Goal: Task Accomplishment & Management: Manage account settings

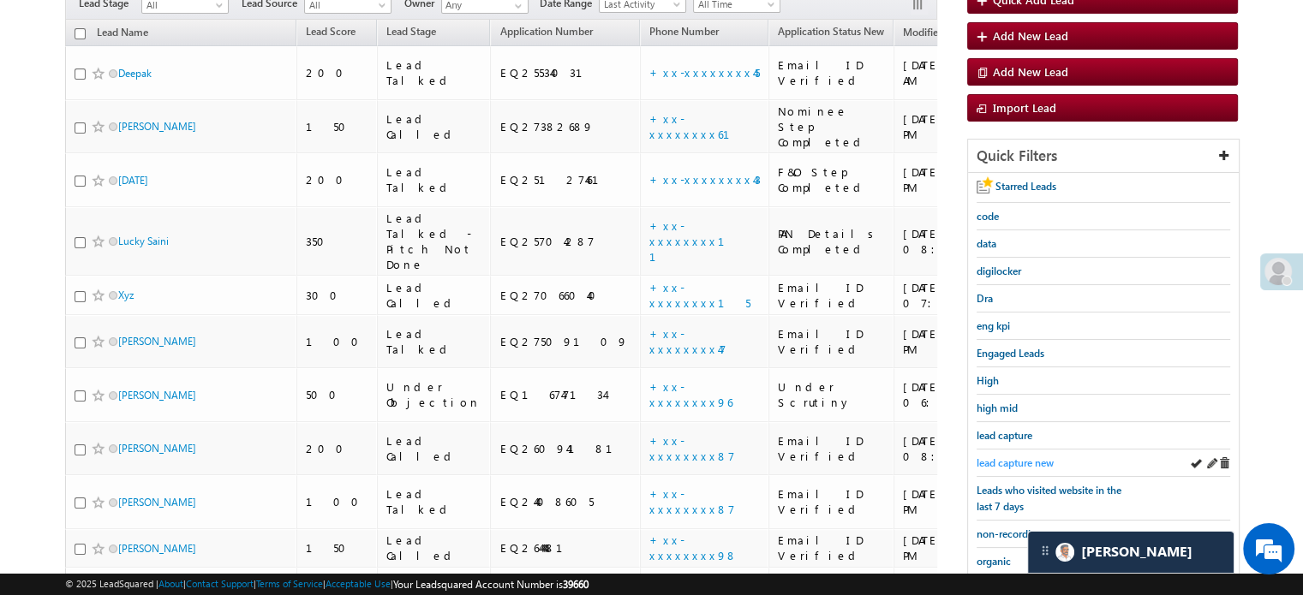
click at [1018, 457] on span "lead capture new" at bounding box center [1015, 463] width 77 height 13
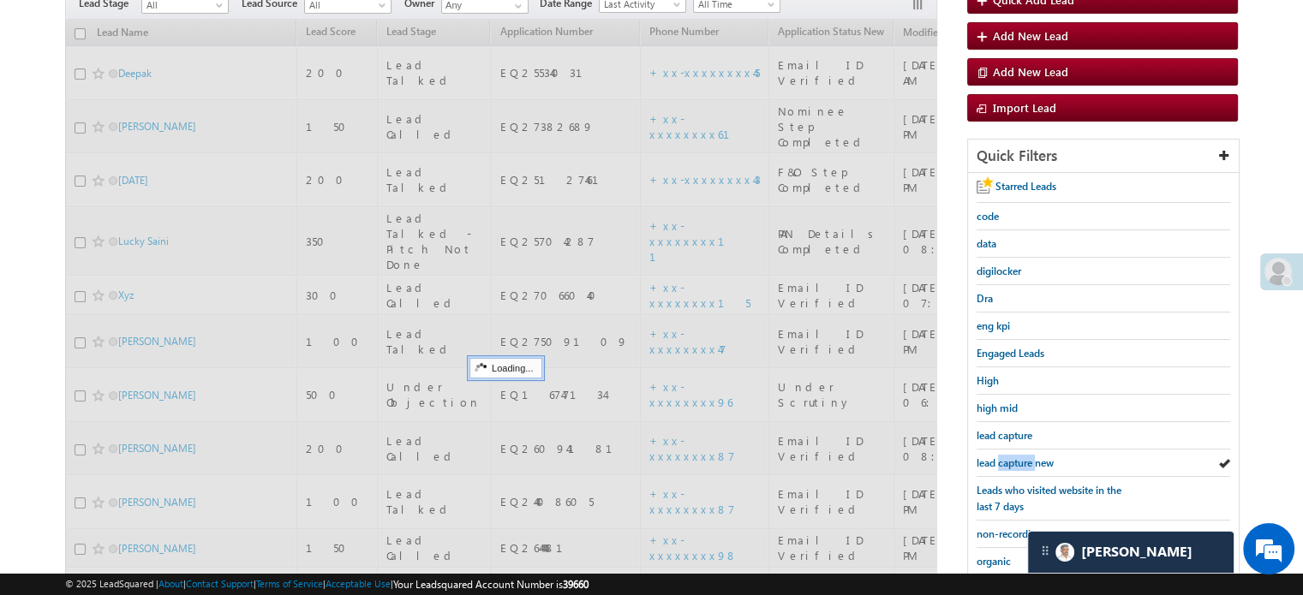
click at [1018, 457] on span "lead capture new" at bounding box center [1015, 463] width 77 height 13
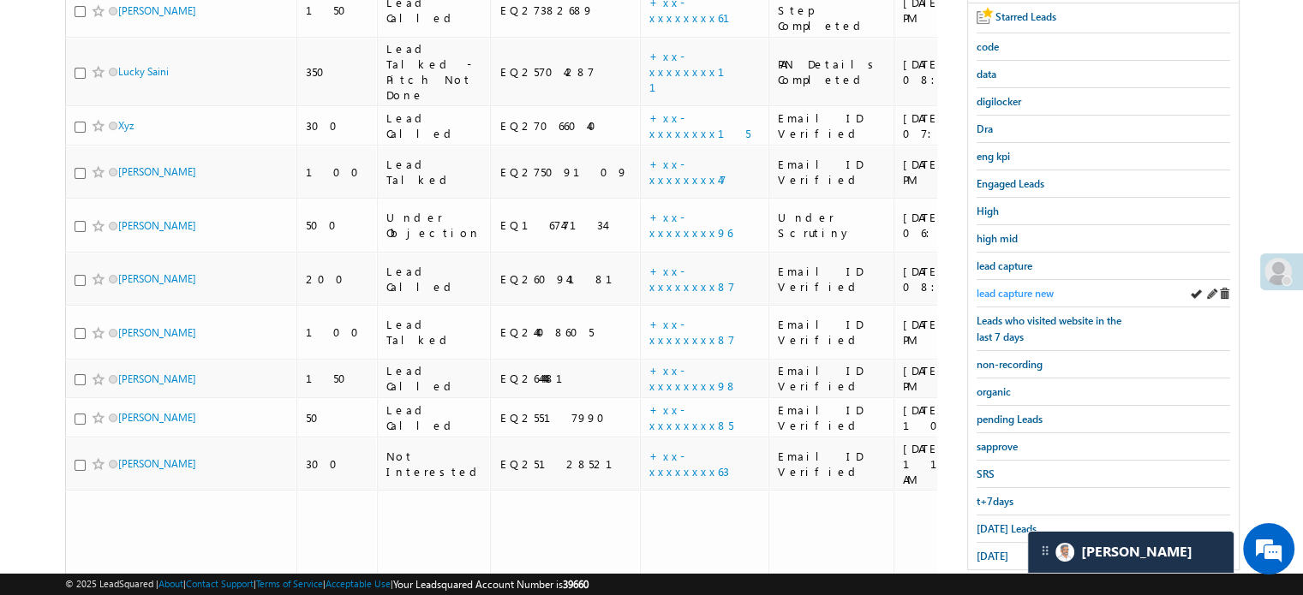
scroll to position [368, 0]
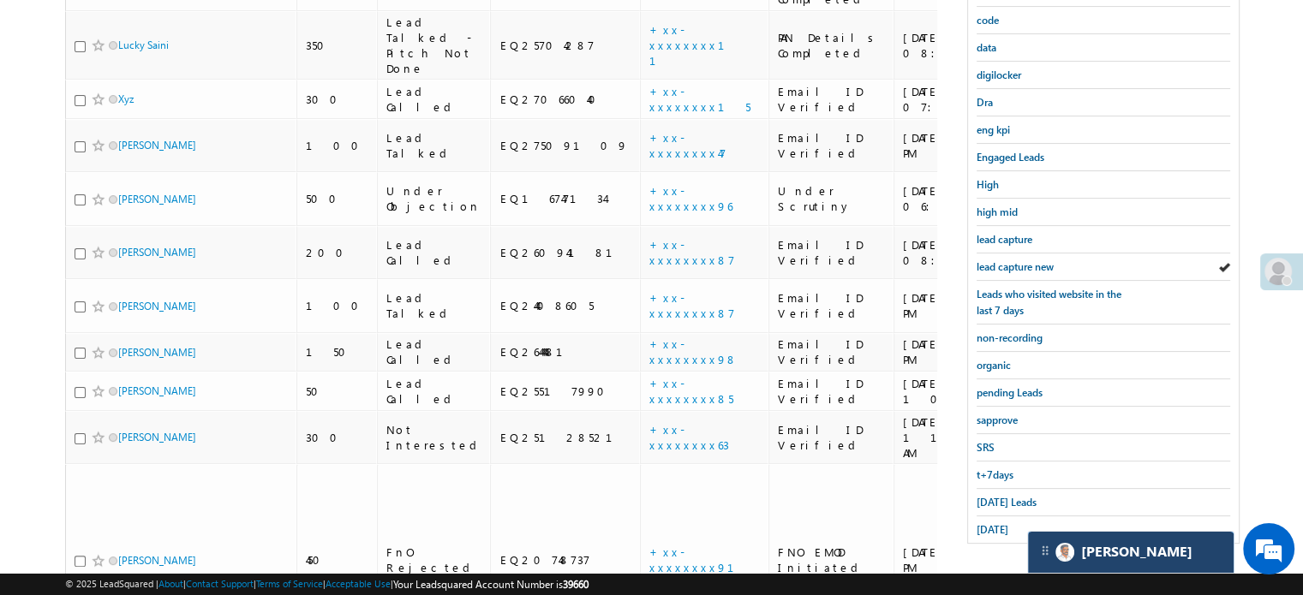
click at [1128, 546] on div "[PERSON_NAME]" at bounding box center [1131, 552] width 206 height 41
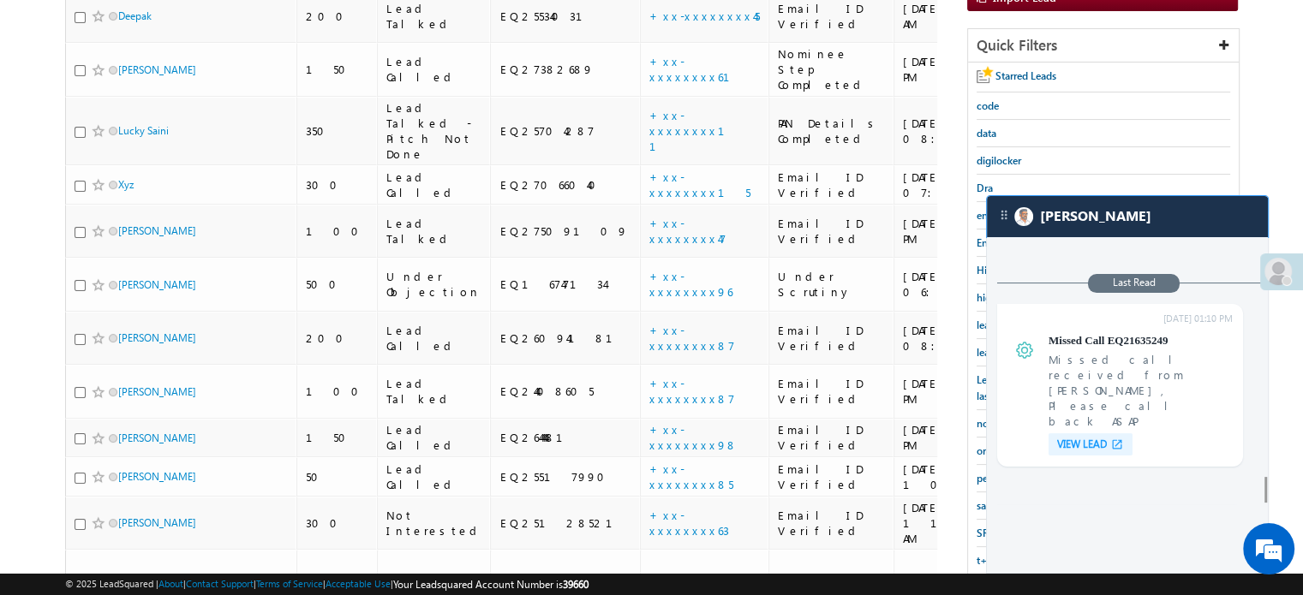
scroll to position [7053, 0]
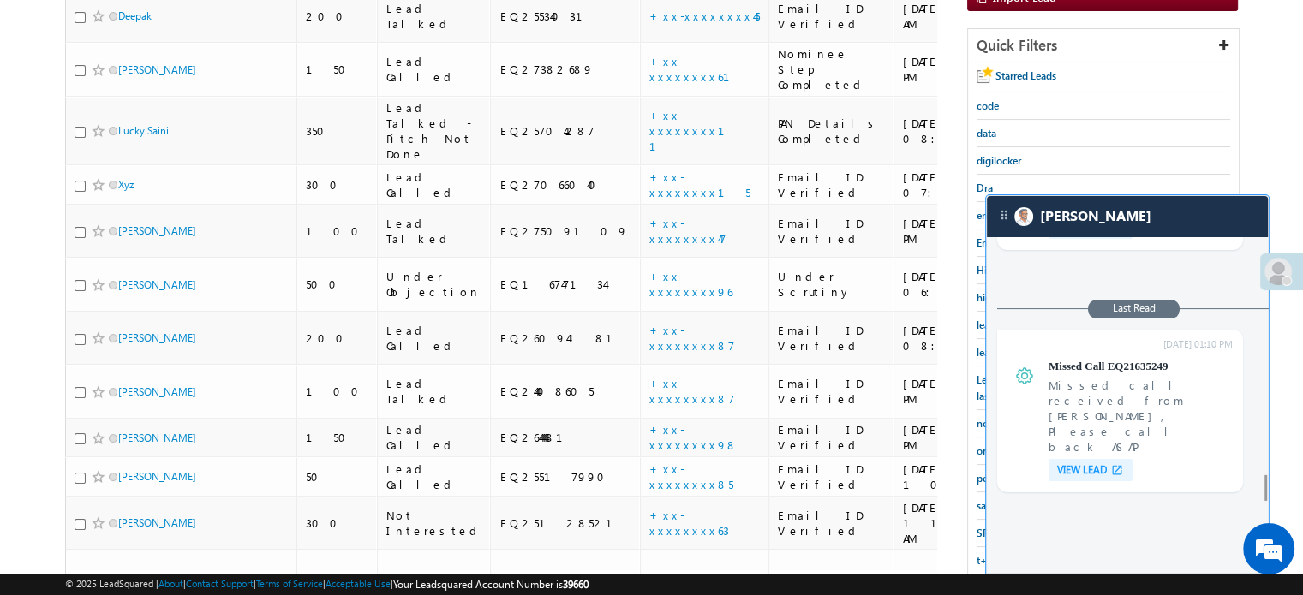
scroll to position [6968, 0]
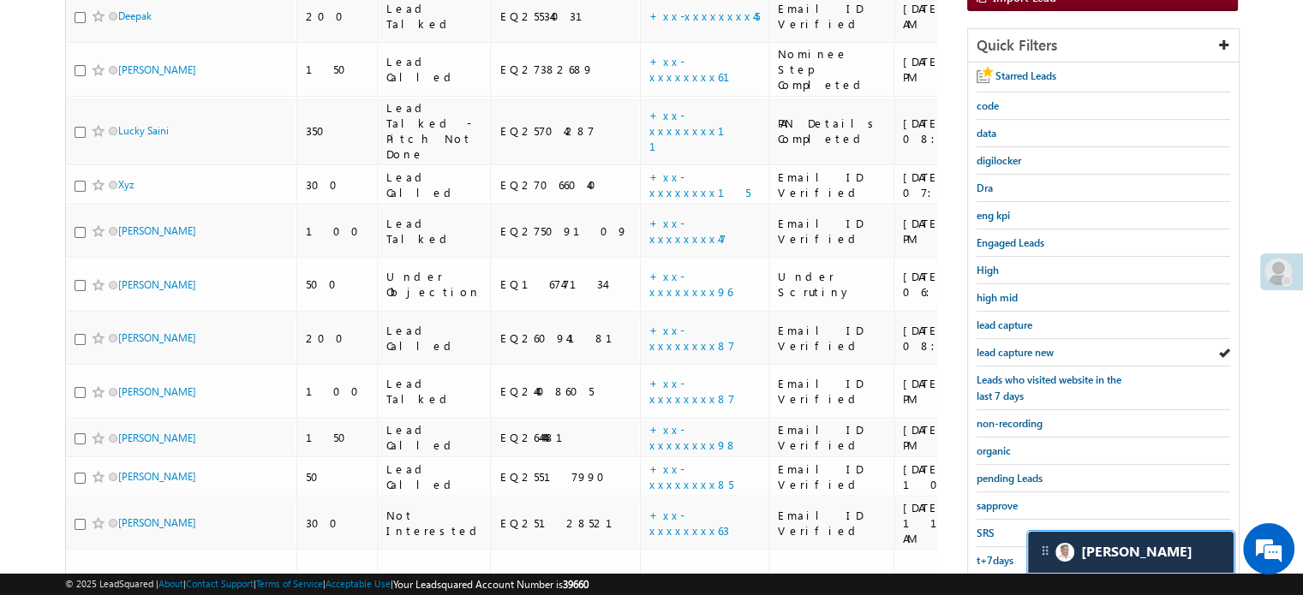
scroll to position [7135, 0]
click at [1021, 346] on span "lead capture new" at bounding box center [1015, 352] width 77 height 13
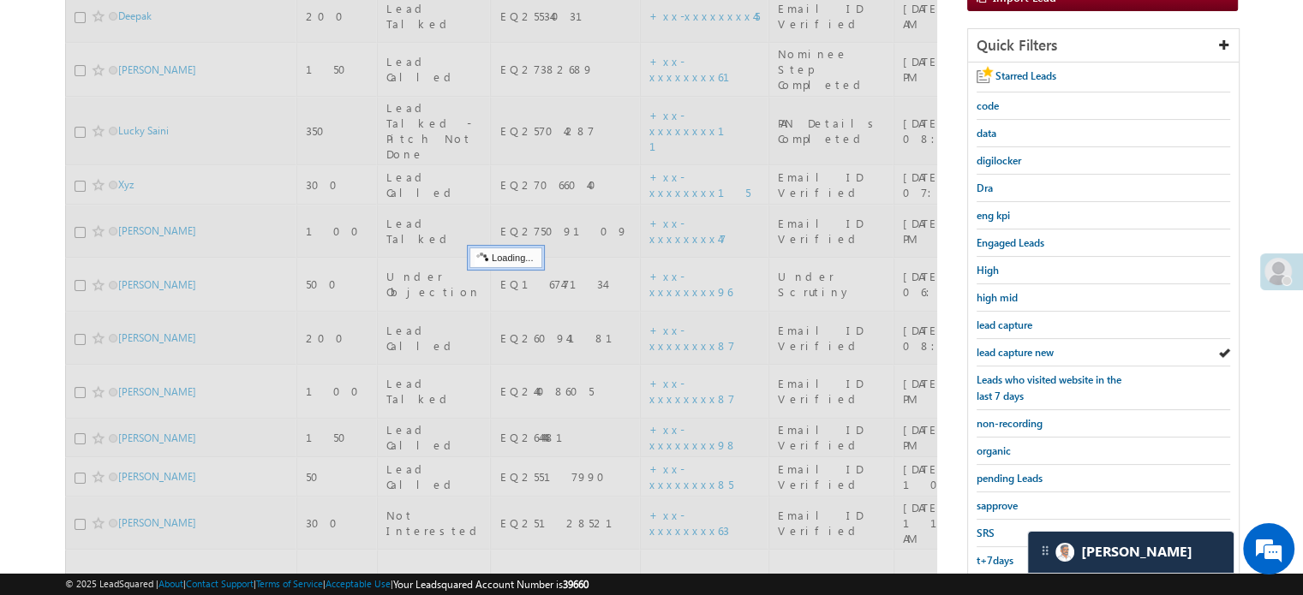
scroll to position [111, 0]
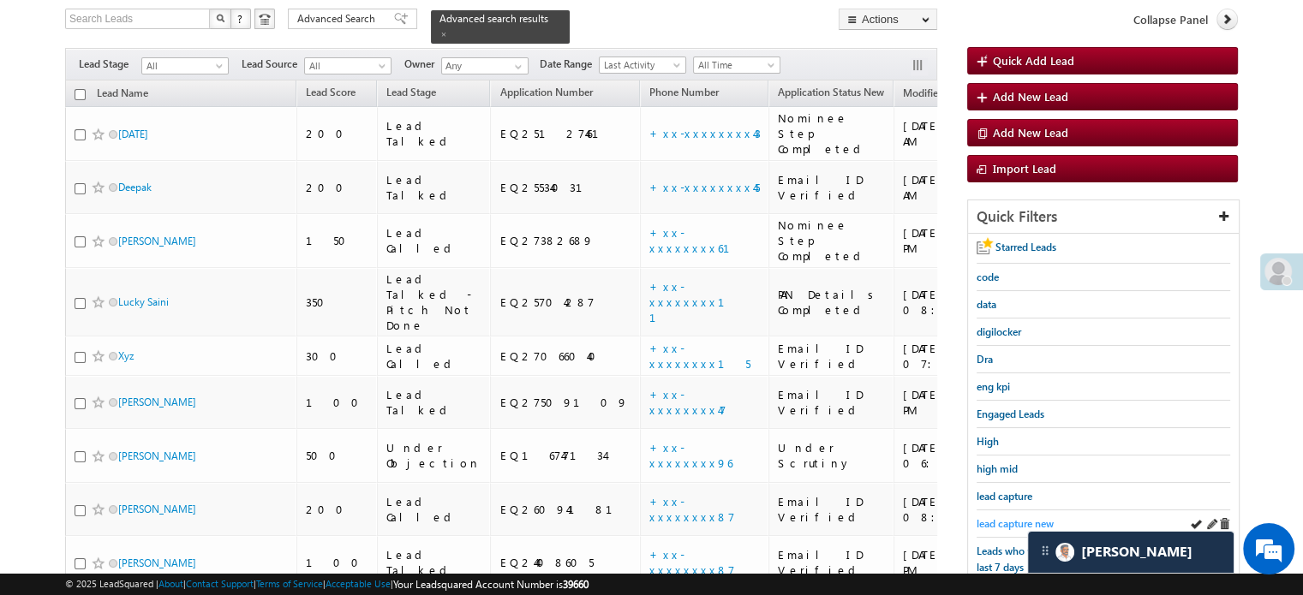
click at [1014, 518] on span "lead capture new" at bounding box center [1015, 524] width 77 height 13
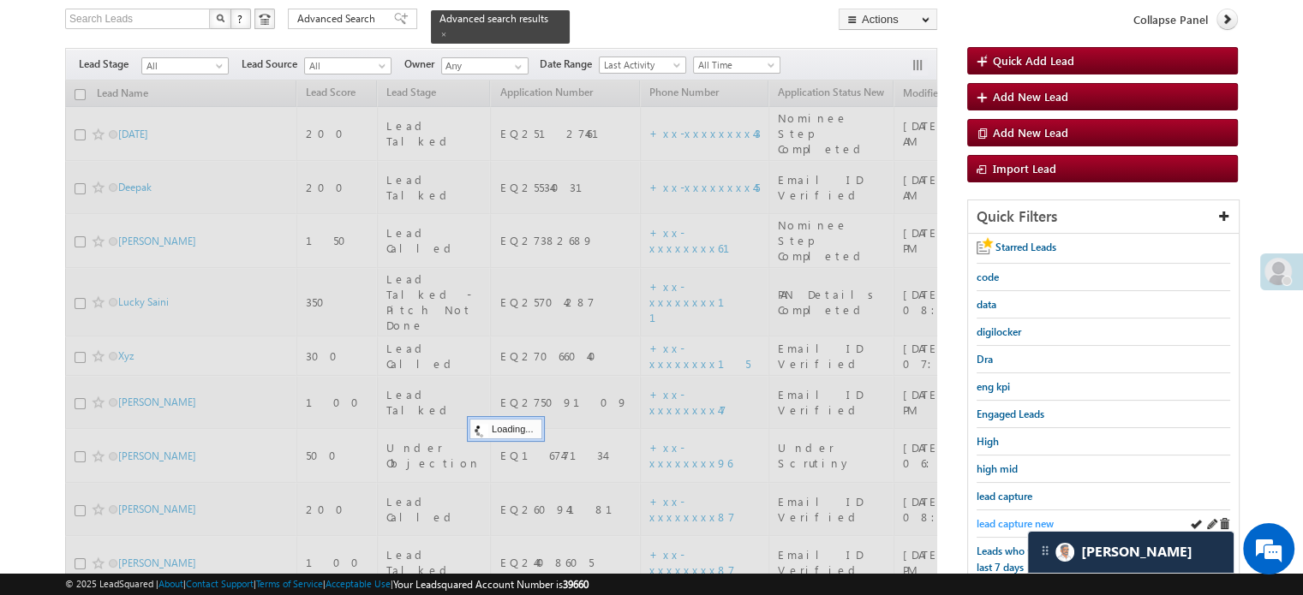
click at [1011, 524] on span "lead capture new" at bounding box center [1015, 524] width 77 height 13
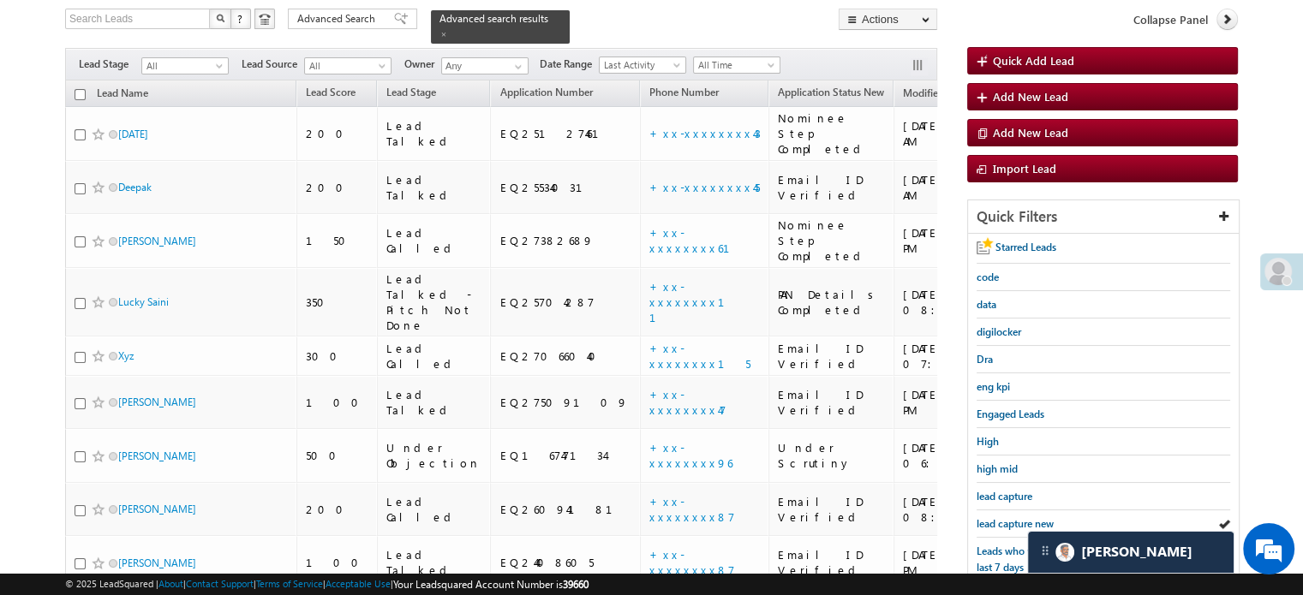
click at [1011, 524] on span "lead capture new" at bounding box center [1015, 524] width 77 height 13
click at [1003, 522] on span "lead capture new" at bounding box center [1015, 524] width 77 height 13
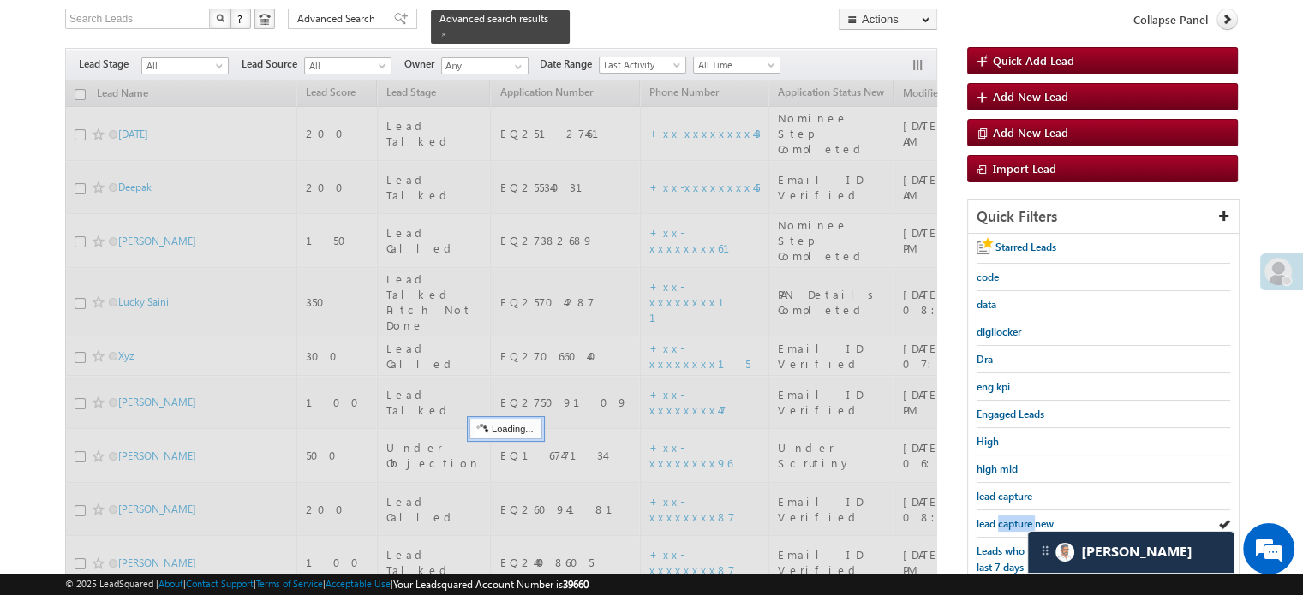
click at [1003, 522] on span "lead capture new" at bounding box center [1015, 524] width 77 height 13
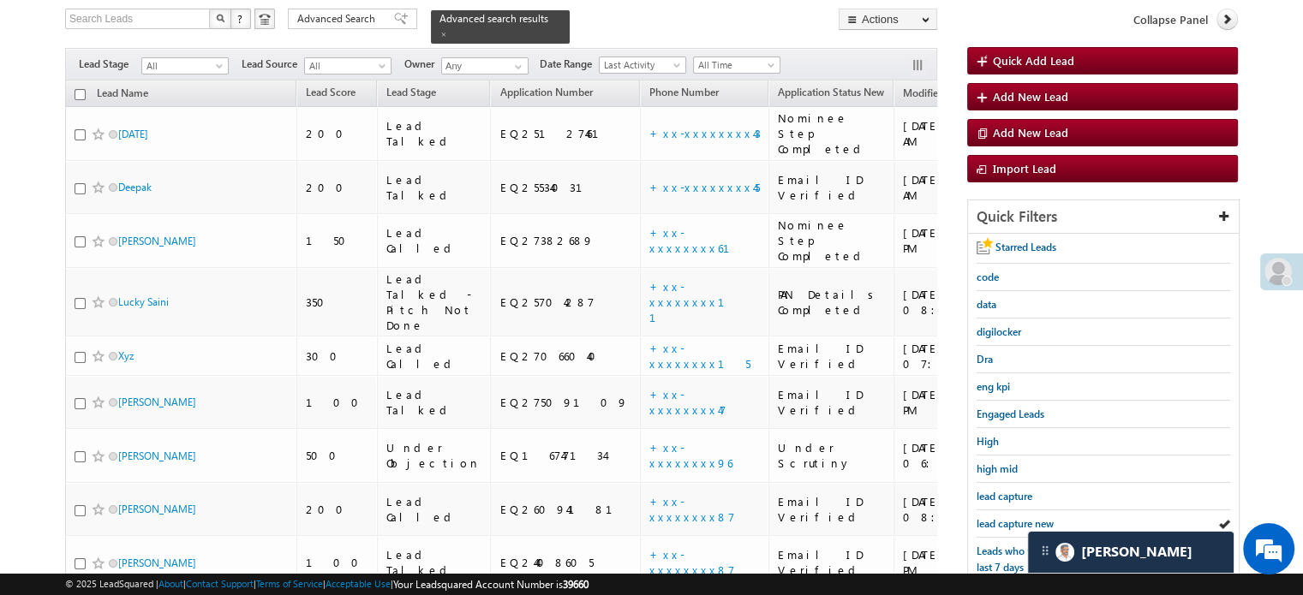
click at [1003, 522] on span "lead capture new" at bounding box center [1015, 524] width 77 height 13
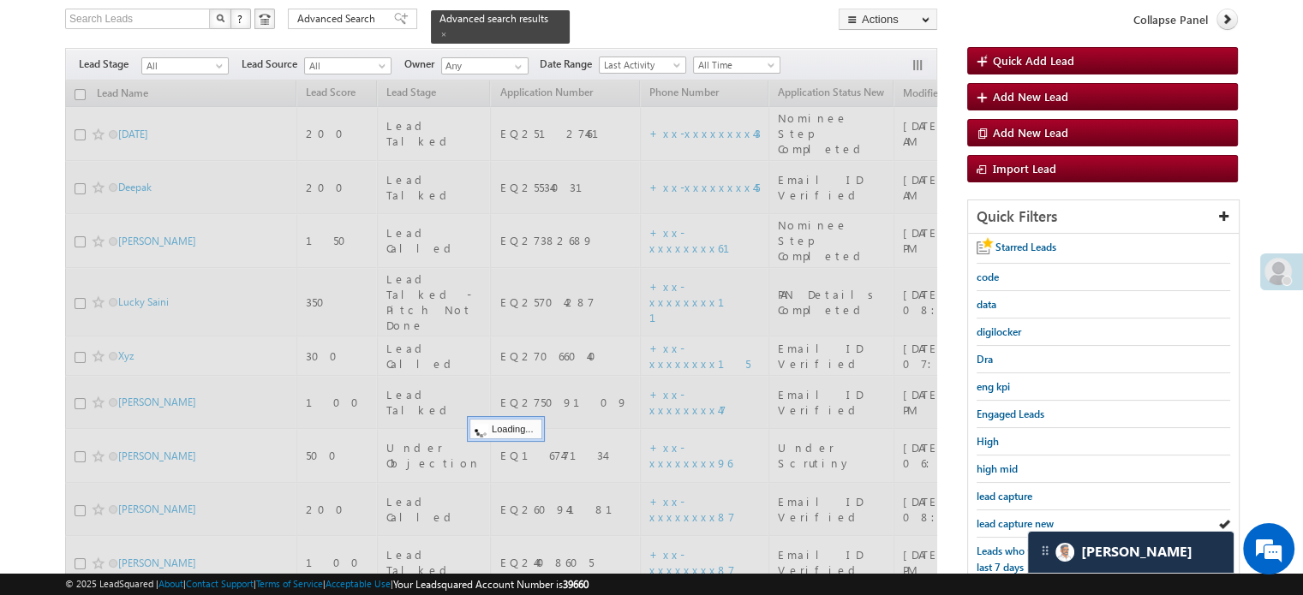
click at [1003, 522] on span "lead capture new" at bounding box center [1015, 524] width 77 height 13
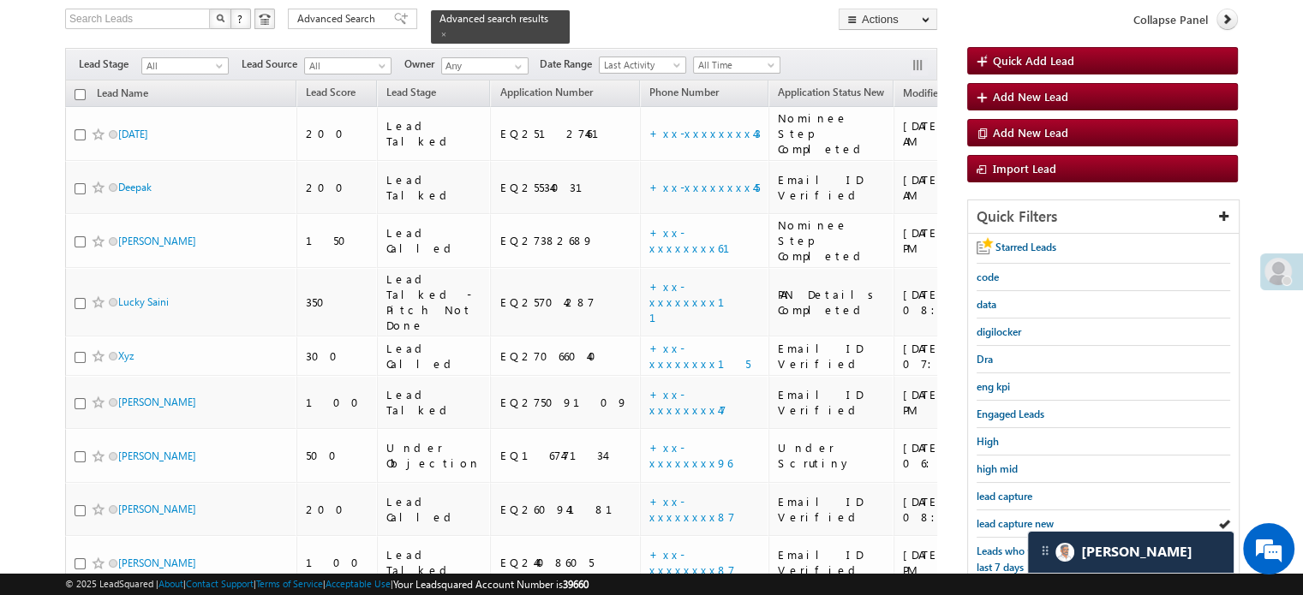
click at [1003, 522] on span "lead capture new" at bounding box center [1015, 524] width 77 height 13
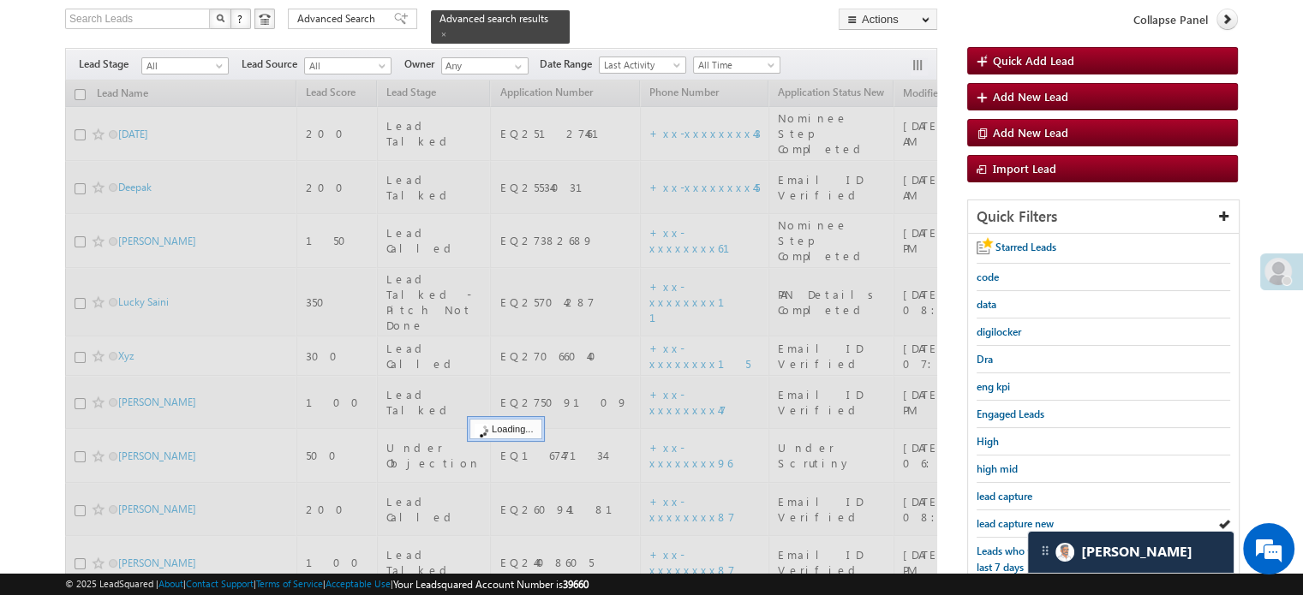
click at [992, 518] on span "lead capture new" at bounding box center [1015, 524] width 77 height 13
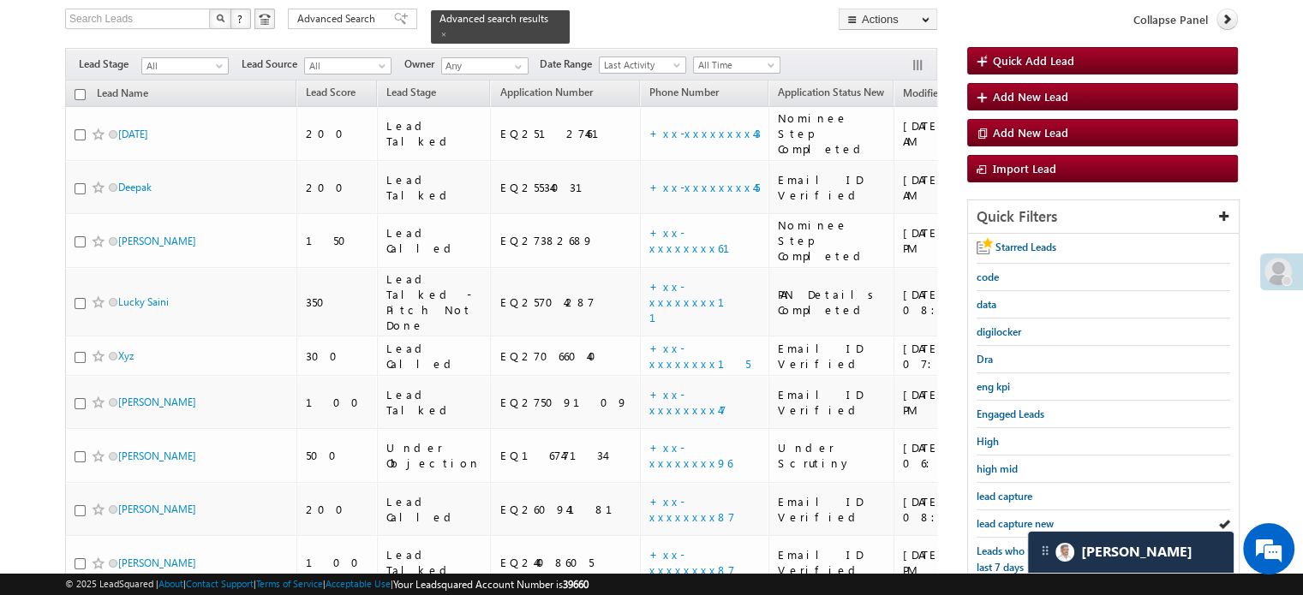
click at [992, 518] on span "lead capture new" at bounding box center [1015, 524] width 77 height 13
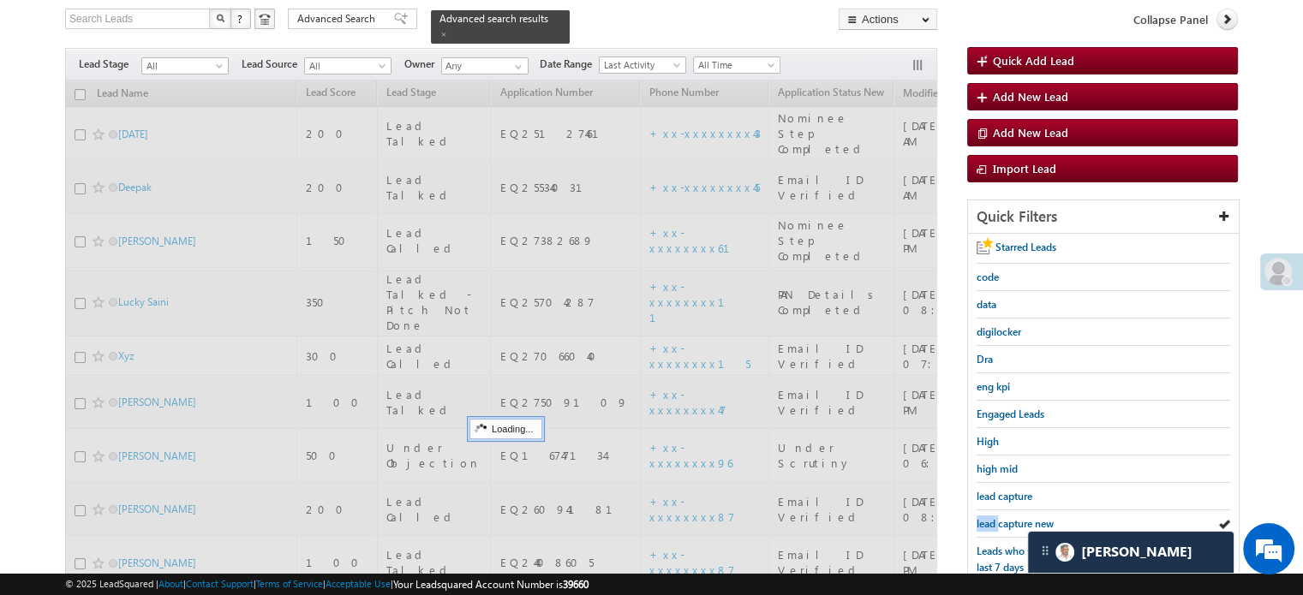
click at [992, 518] on span "lead capture new" at bounding box center [1015, 524] width 77 height 13
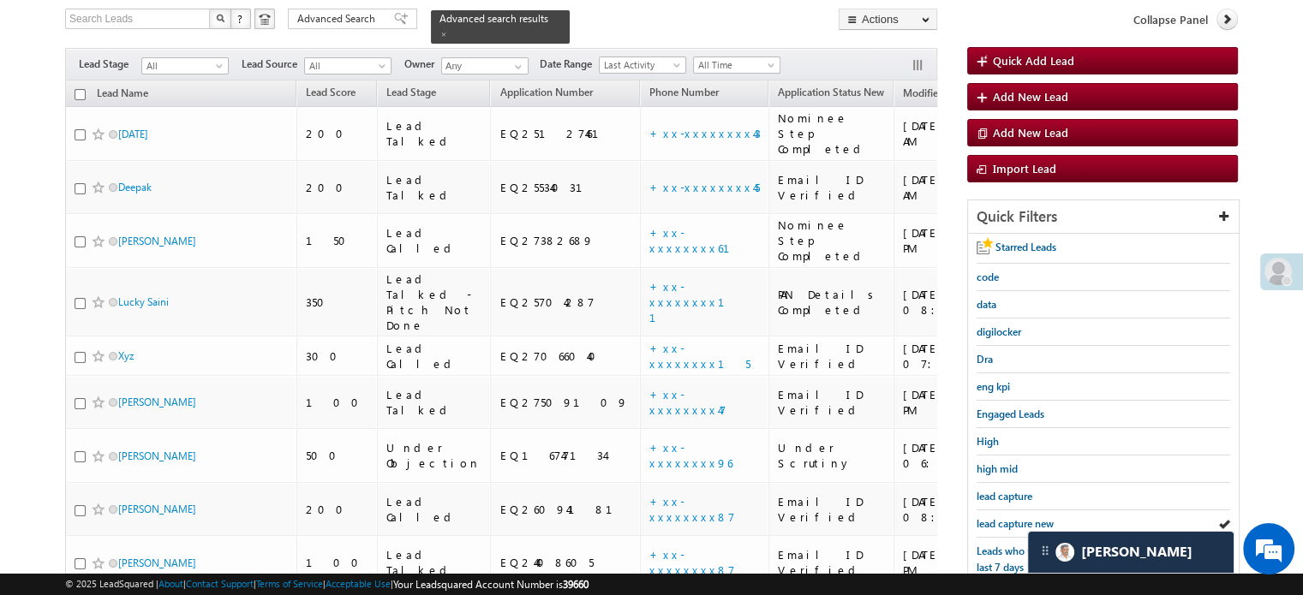
click at [992, 518] on span "lead capture new" at bounding box center [1015, 524] width 77 height 13
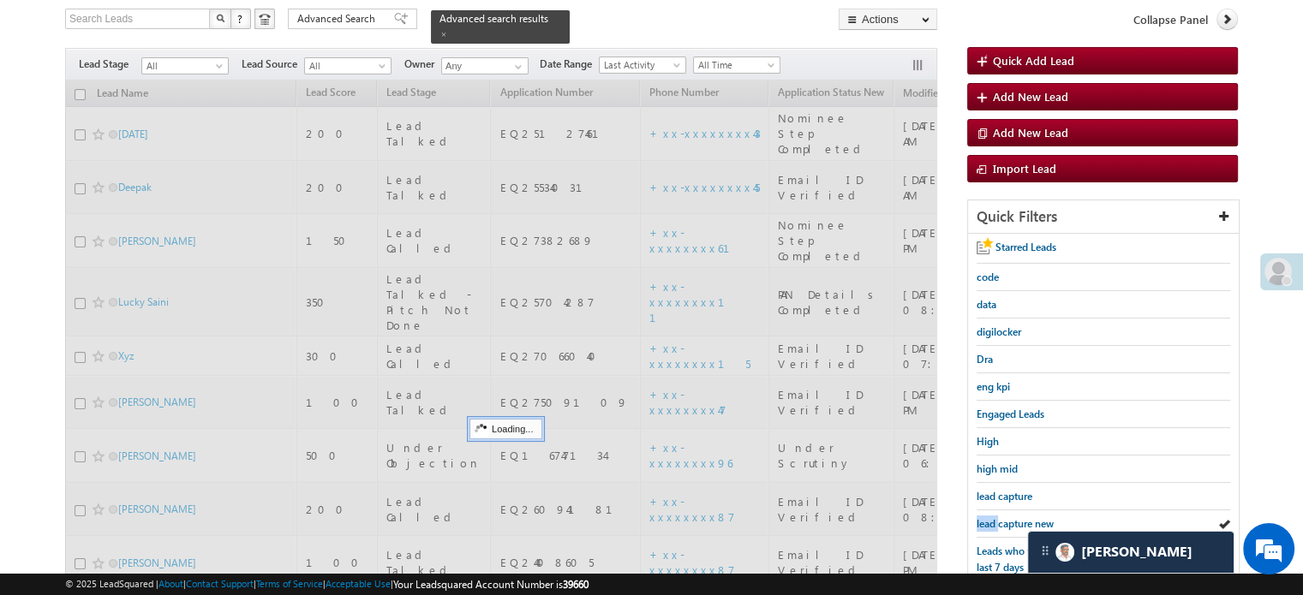
click at [992, 518] on span "lead capture new" at bounding box center [1015, 524] width 77 height 13
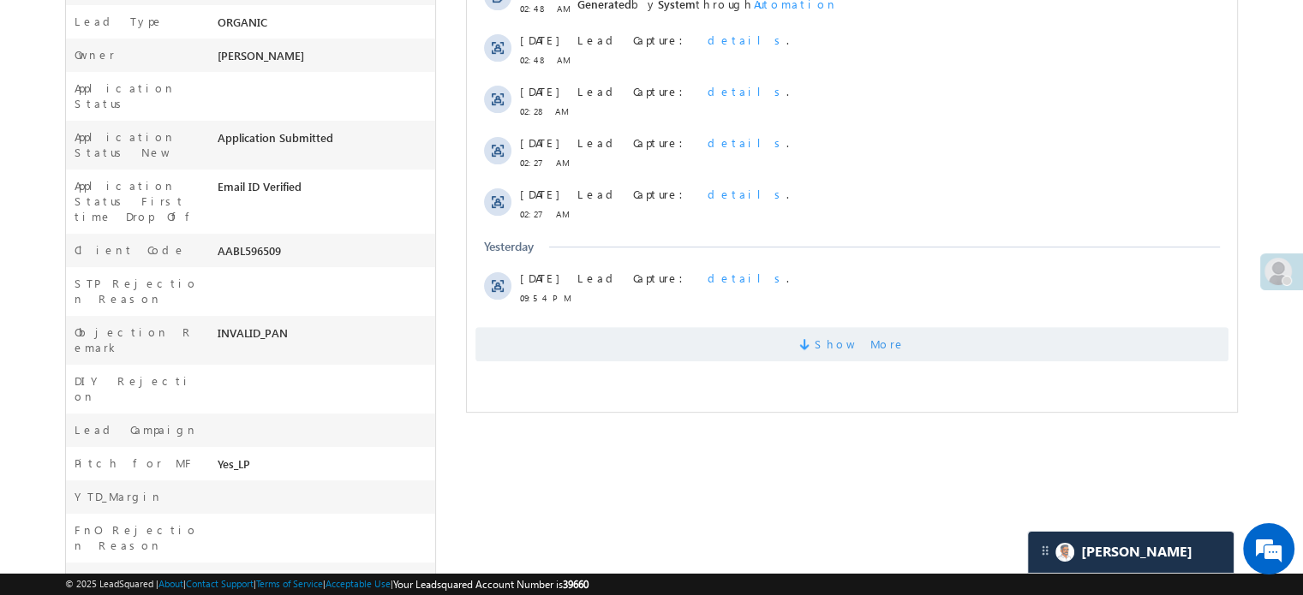
click at [594, 349] on span "Show More" at bounding box center [852, 344] width 753 height 34
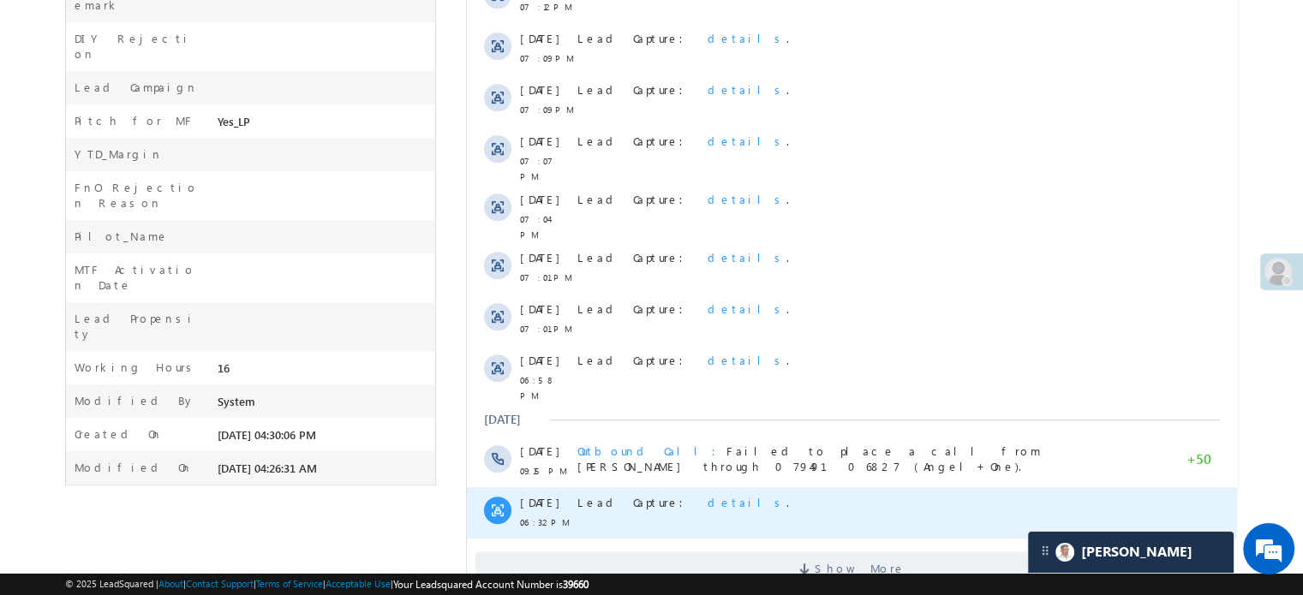
scroll to position [896, 0]
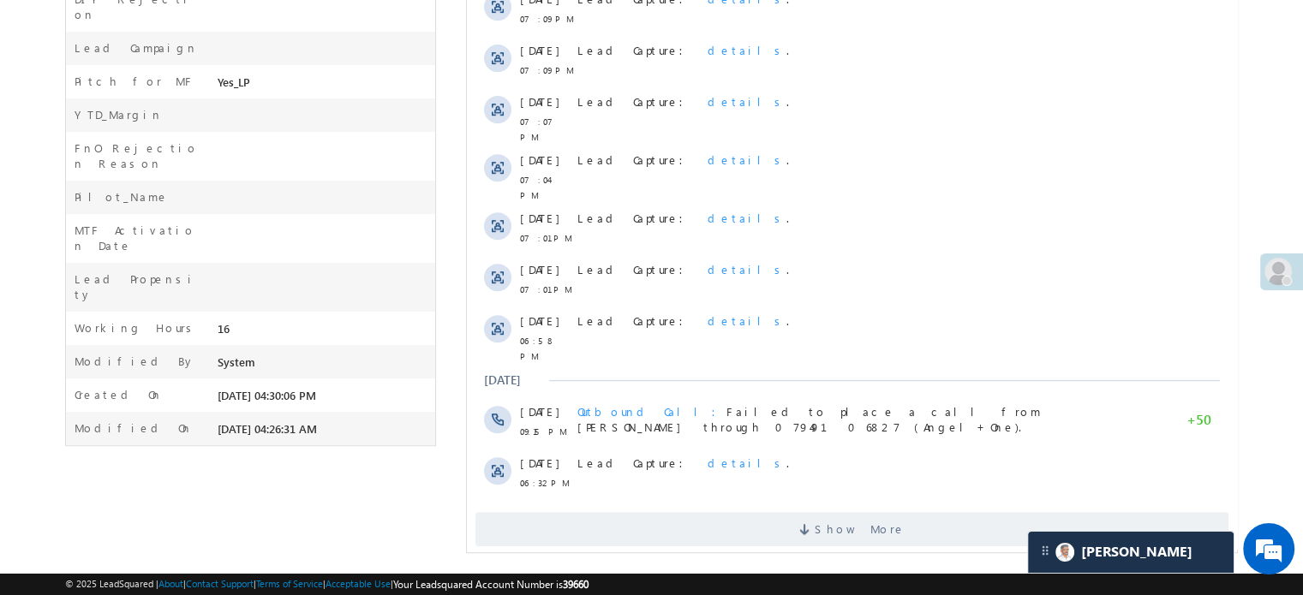
click at [656, 500] on div "Show More" at bounding box center [852, 523] width 770 height 47
click at [659, 512] on span "Show More" at bounding box center [852, 529] width 753 height 34
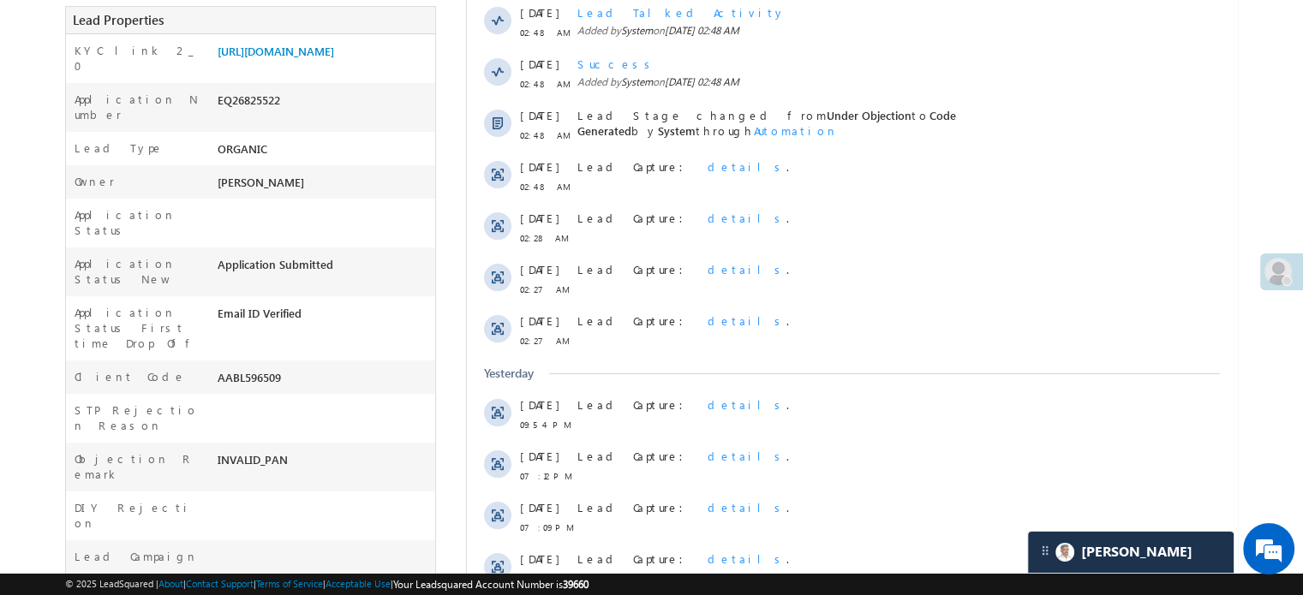
scroll to position [382, 0]
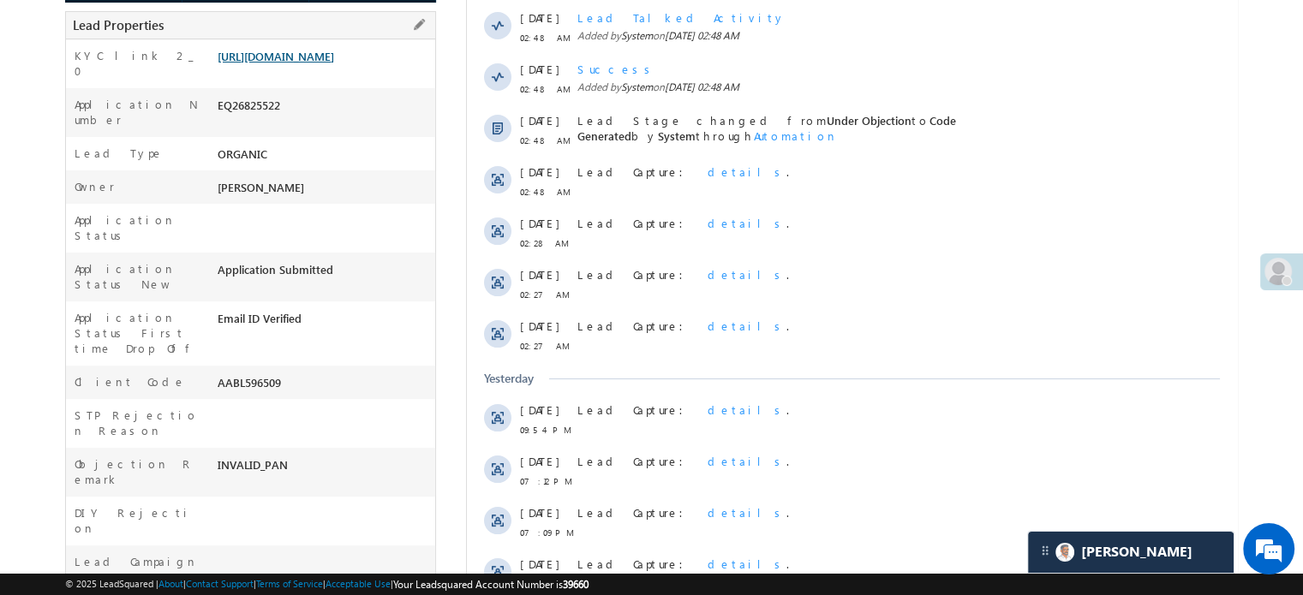
click at [329, 58] on link "https://angelbroking1-pk3em7sa.customui-test.leadsquared.com?leadId=38ef786f-3c…" at bounding box center [276, 56] width 117 height 15
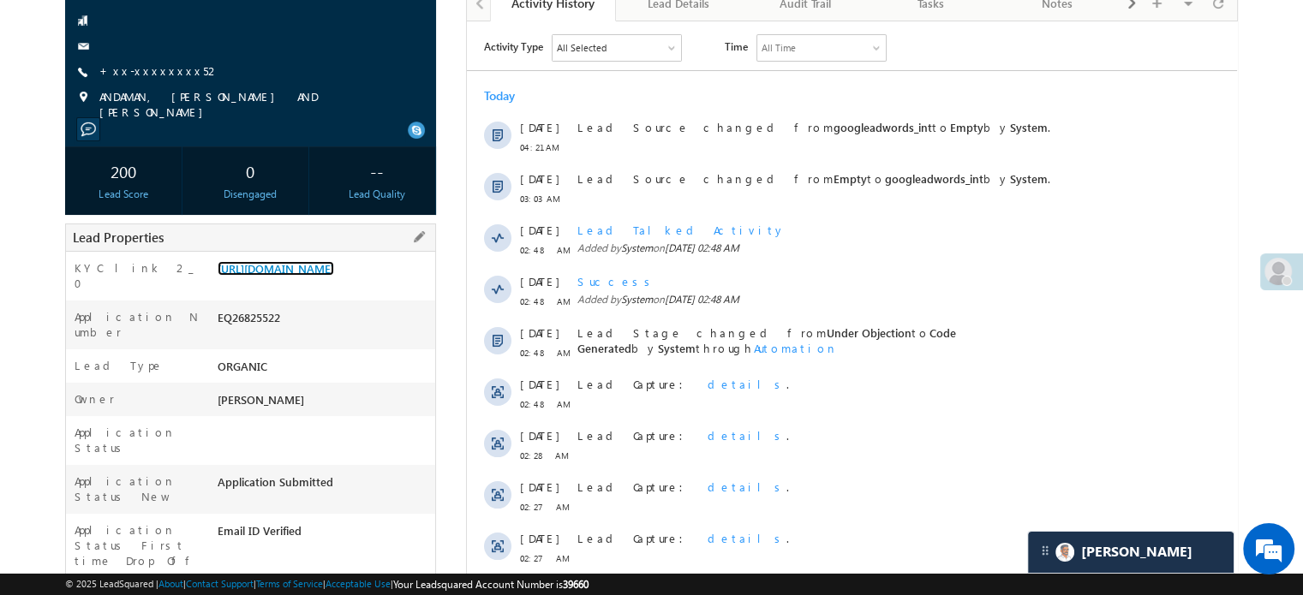
scroll to position [0, 0]
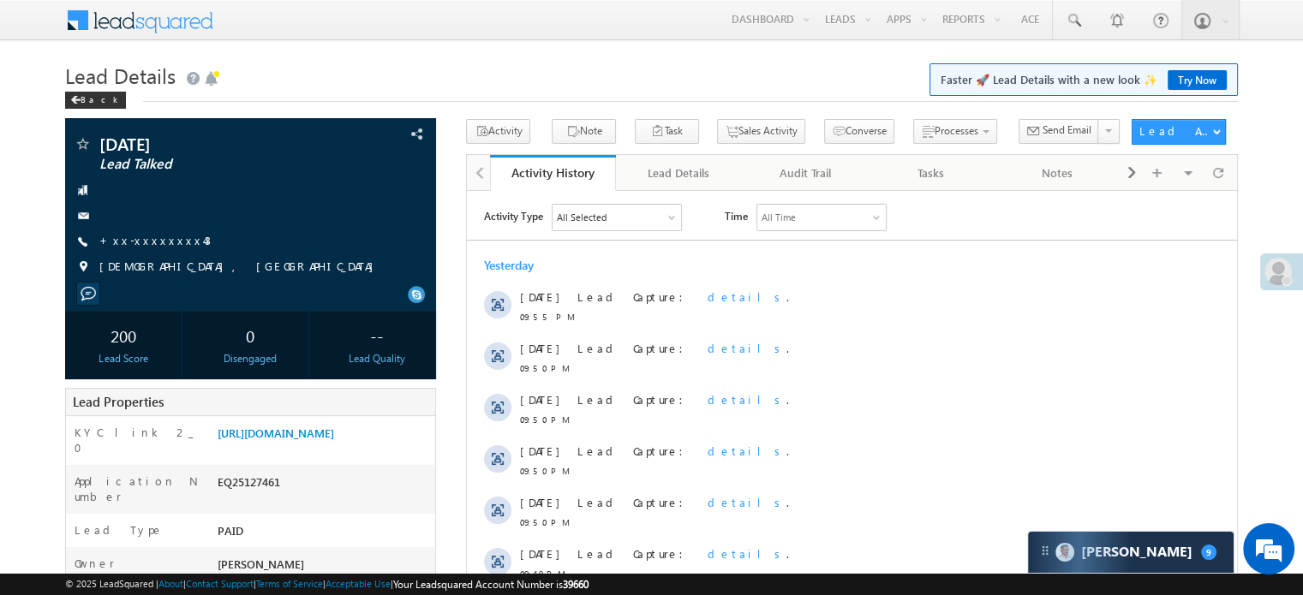
scroll to position [343, 0]
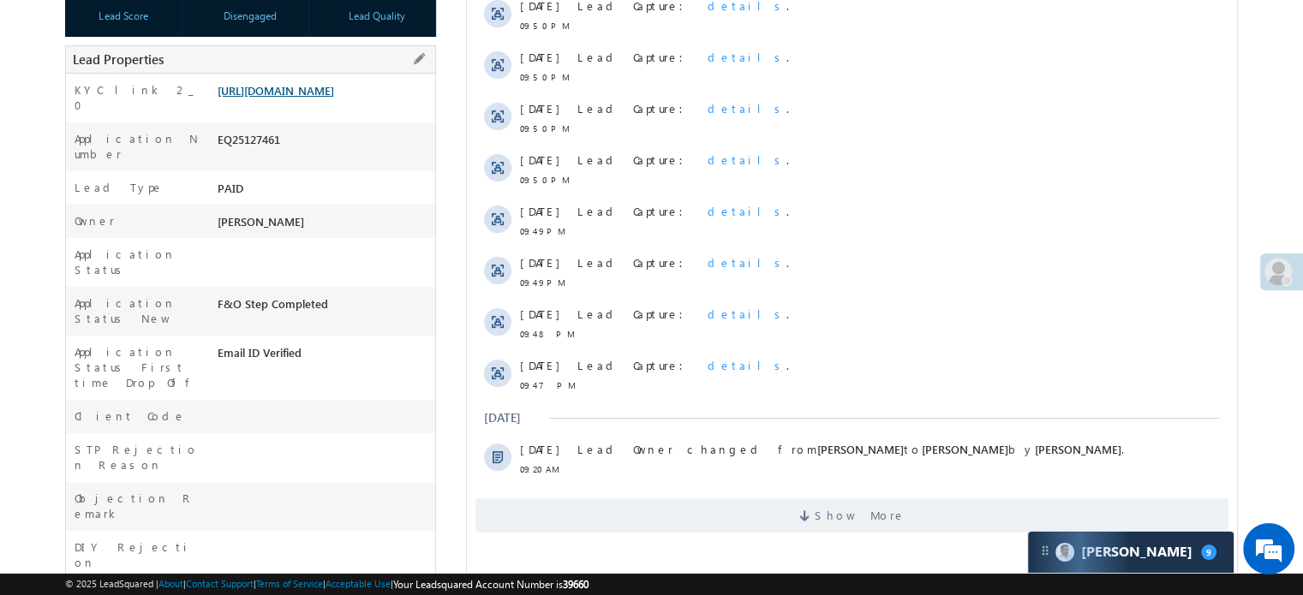
click at [331, 98] on link "https://angelbroking1-pk3em7sa.customui-test.leadsquared.com?leadId=1f15c9ae-90…" at bounding box center [276, 90] width 117 height 15
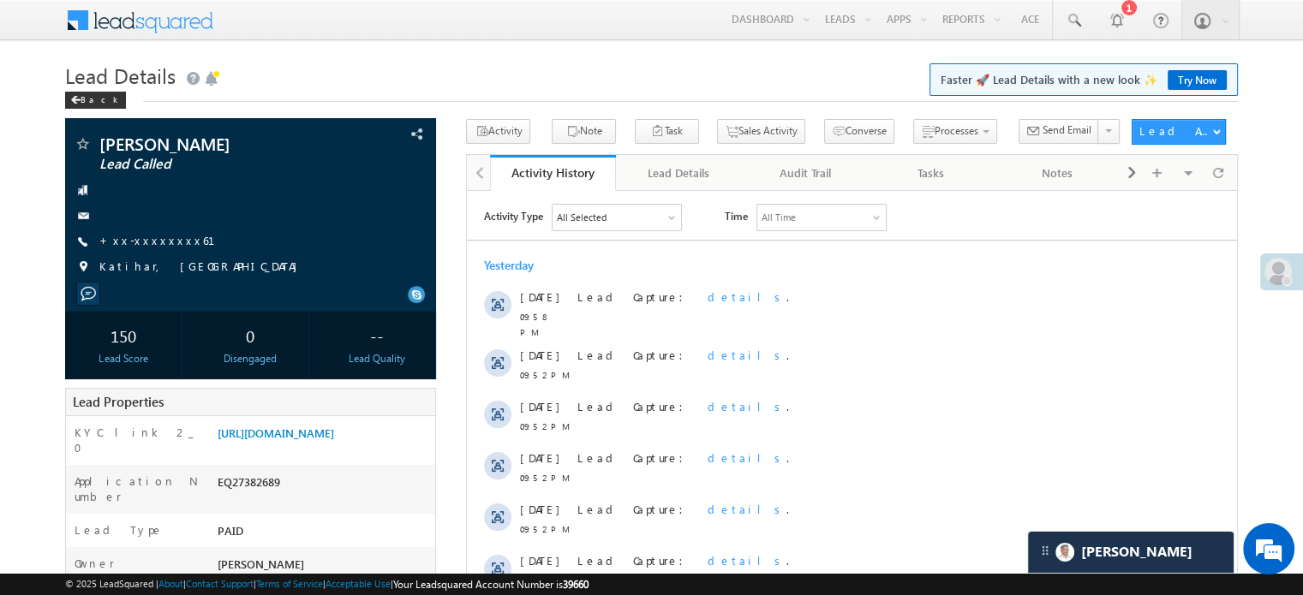
scroll to position [7135, 0]
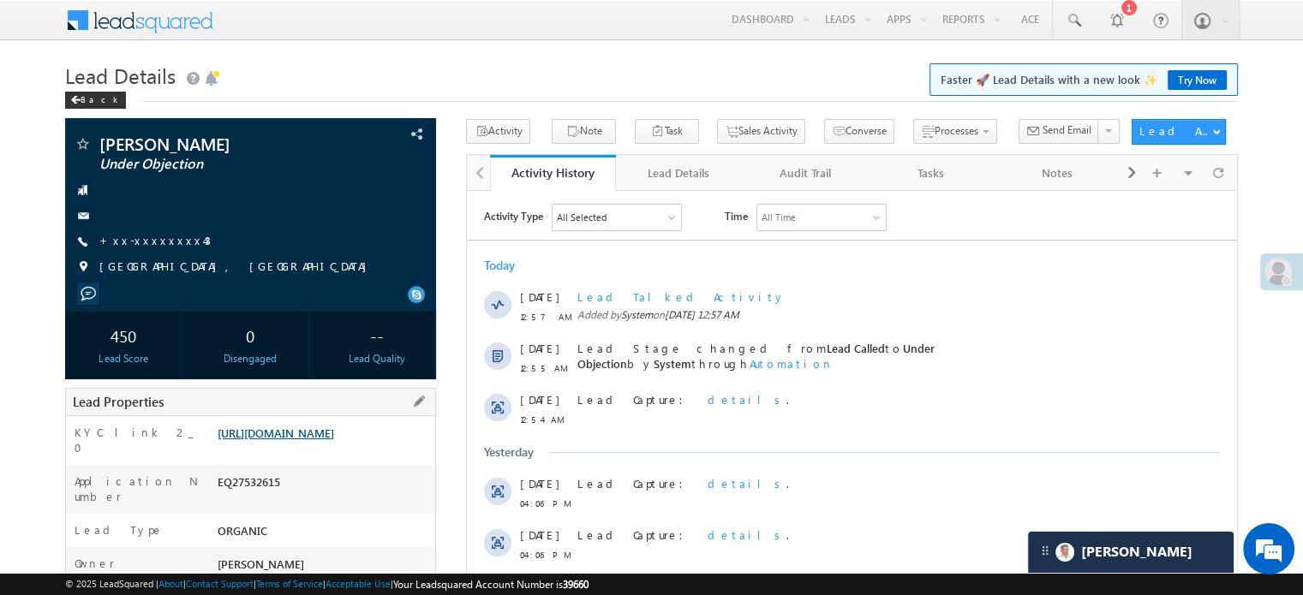
click at [308, 440] on link "https://angelbroking1-pk3em7sa.customui-test.leadsquared.com?leadId=68b66102-74…" at bounding box center [276, 433] width 117 height 15
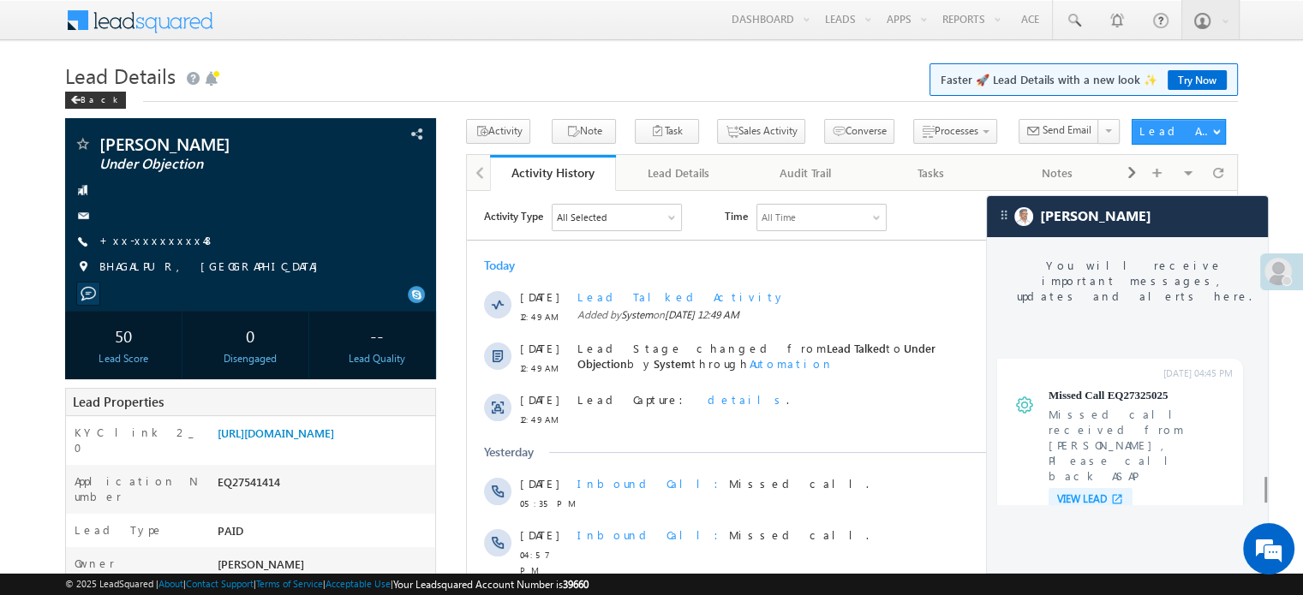
scroll to position [6862, 0]
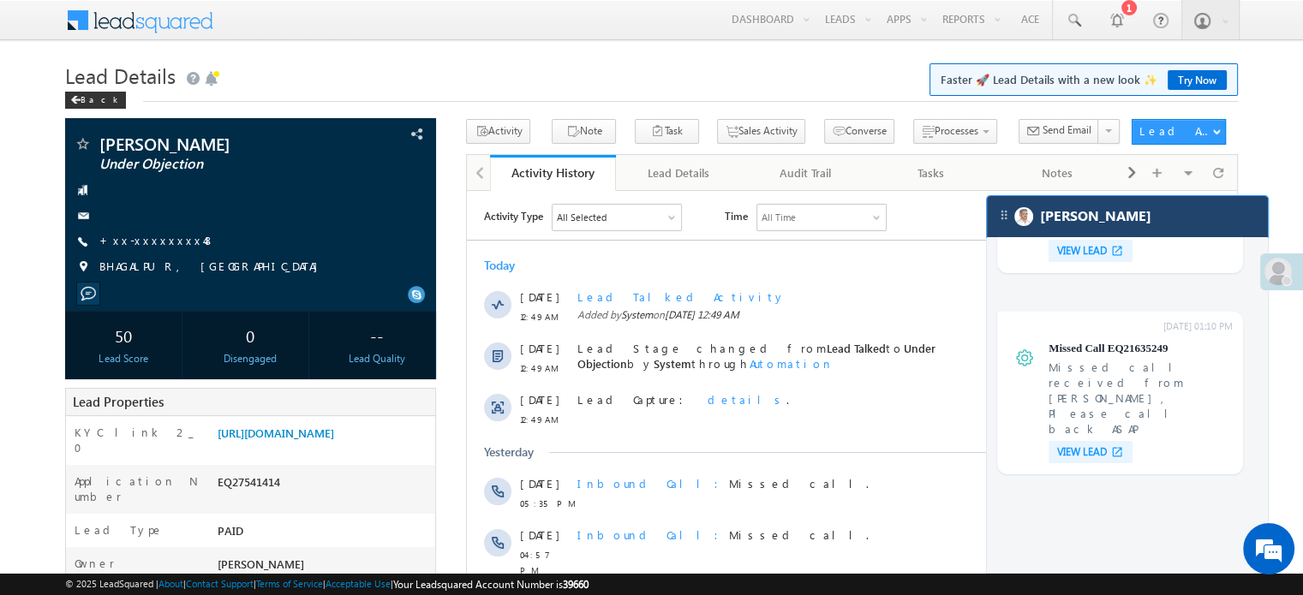
click at [1136, 236] on div "[PERSON_NAME]" at bounding box center [1127, 216] width 281 height 41
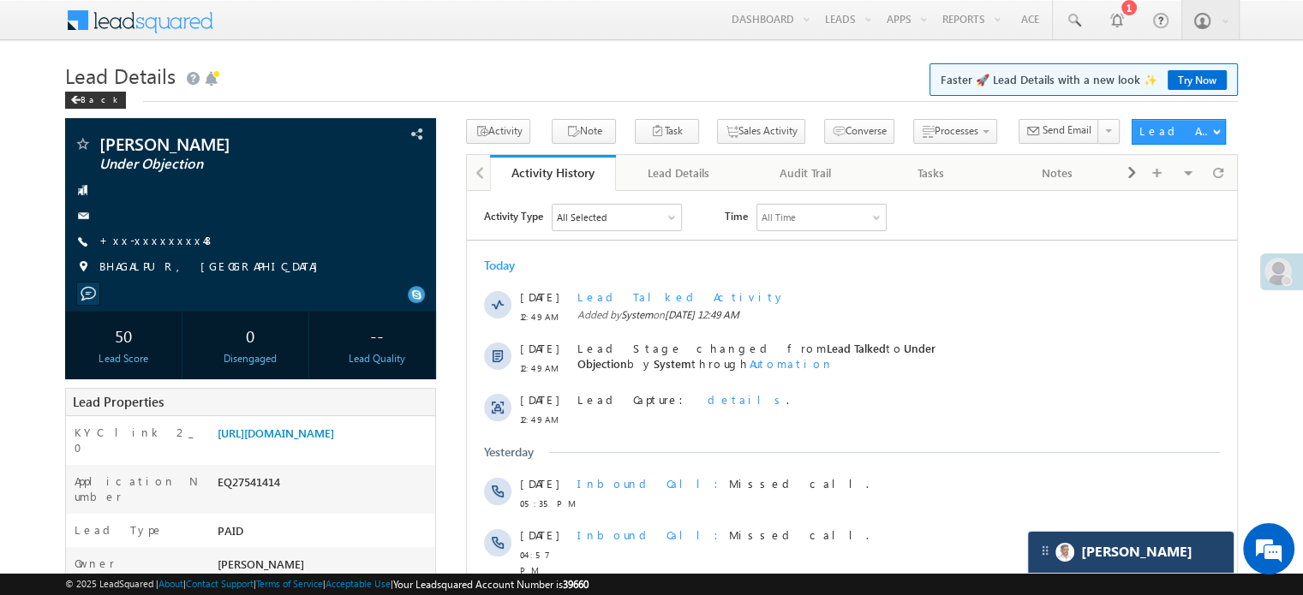
scroll to position [6943, 0]
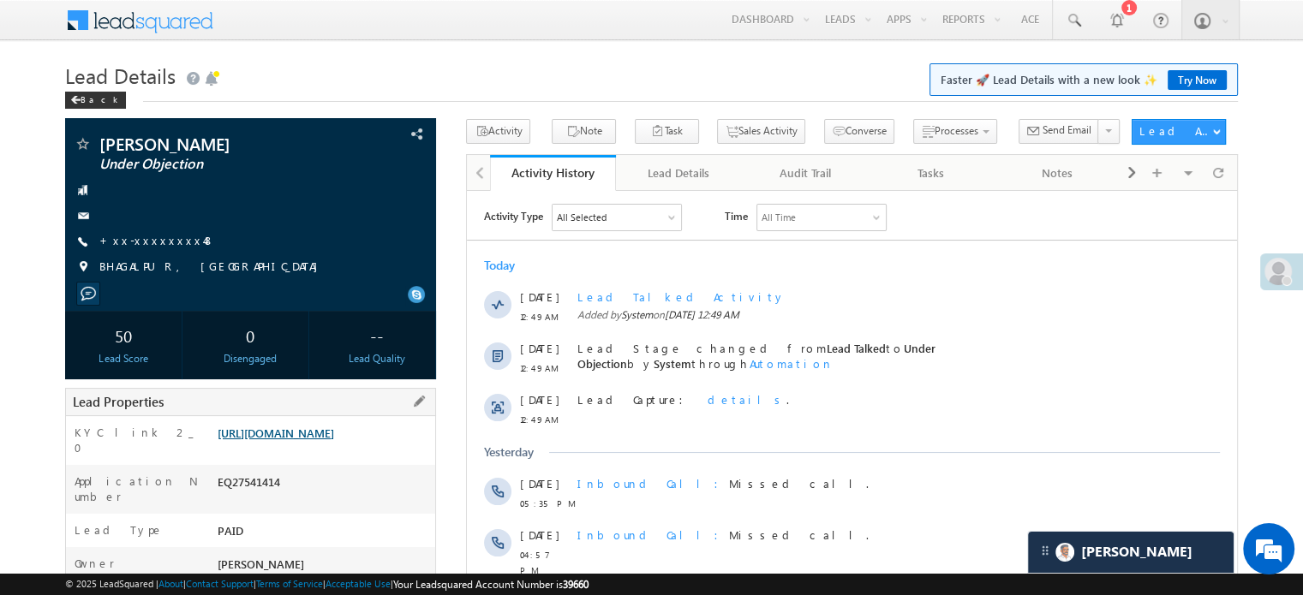
click at [326, 440] on link "[URL][DOMAIN_NAME]" at bounding box center [276, 433] width 117 height 15
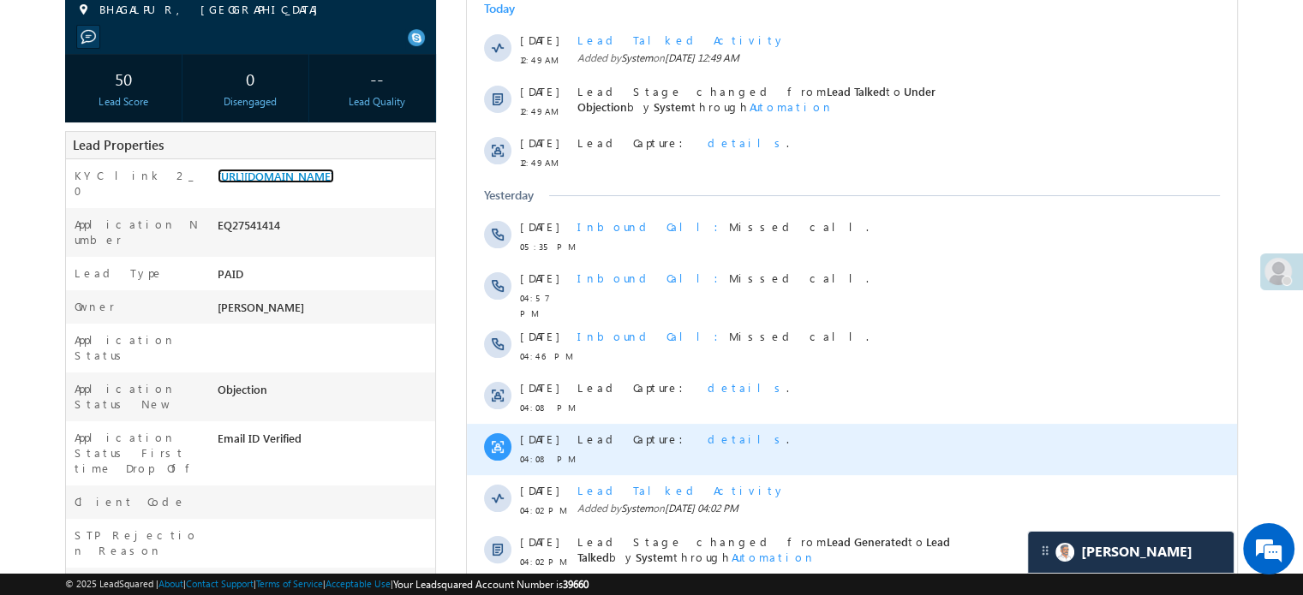
scroll to position [514, 0]
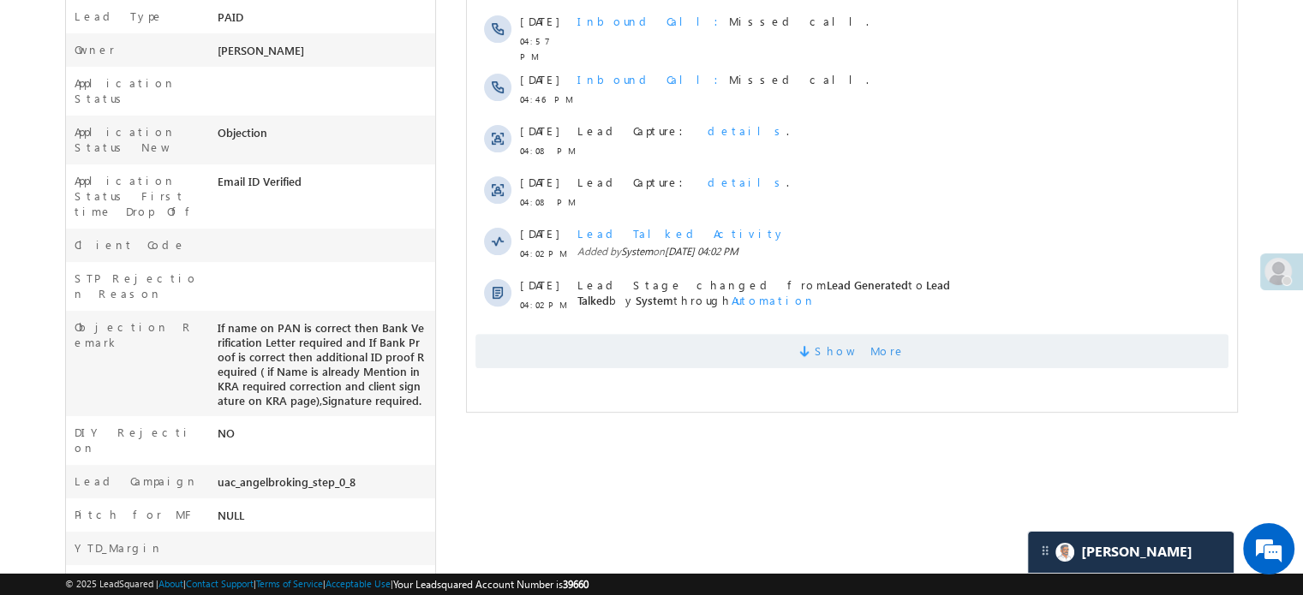
click at [782, 346] on span "Show More" at bounding box center [852, 351] width 753 height 34
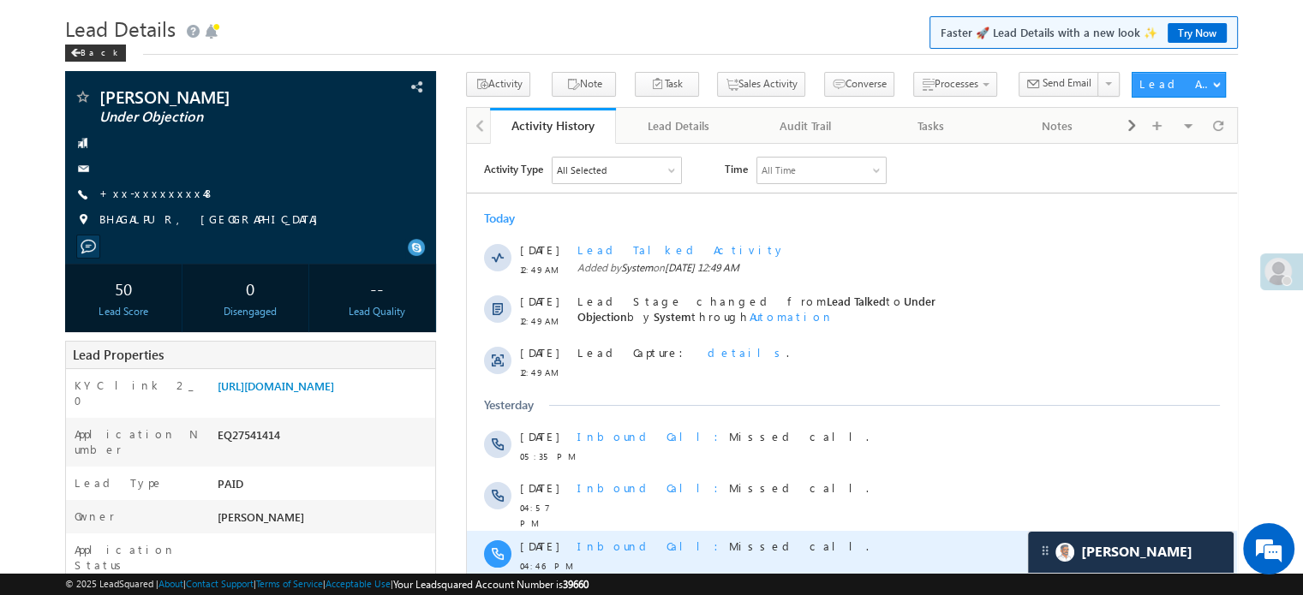
scroll to position [0, 0]
